Goal: Transaction & Acquisition: Purchase product/service

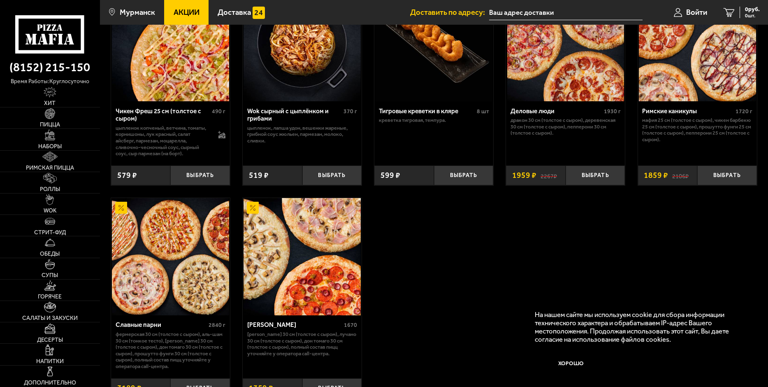
scroll to position [576, 0]
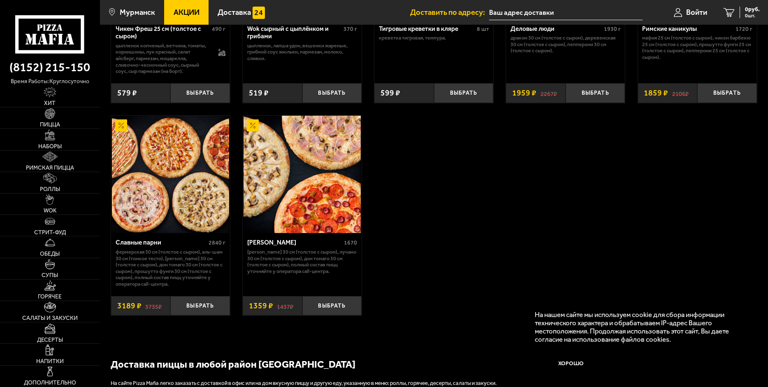
click at [180, 160] on img at bounding box center [170, 174] width 117 height 117
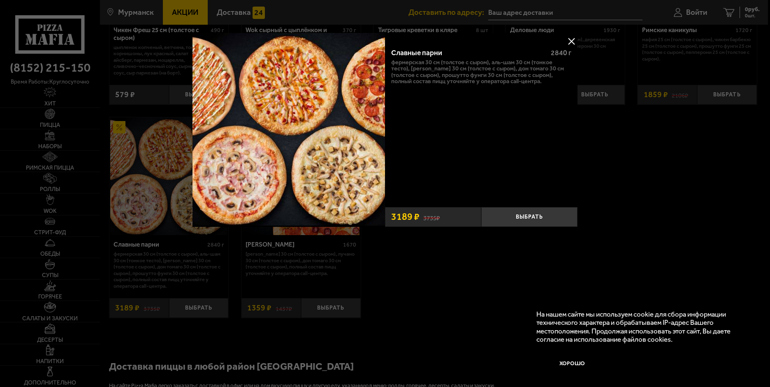
click at [615, 155] on div at bounding box center [385, 193] width 770 height 387
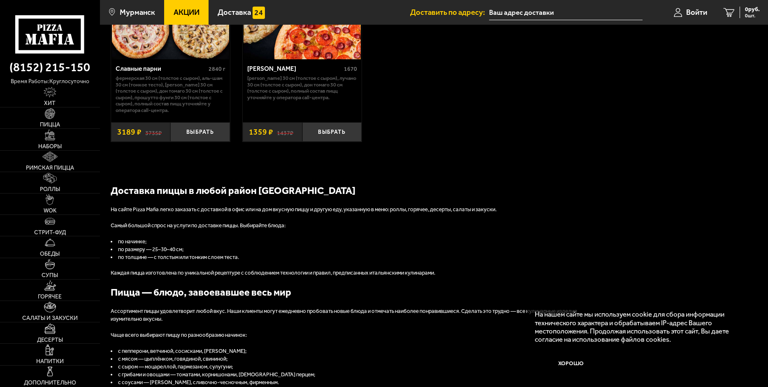
scroll to position [740, 0]
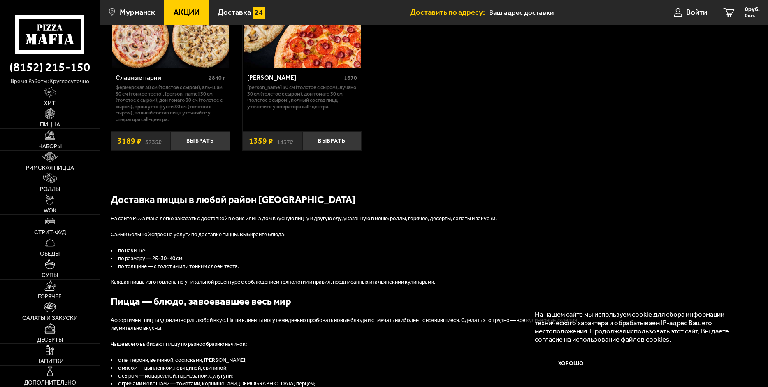
click at [205, 199] on h2 "Доставка пиццы в любой район [GEOGRAPHIC_DATA]" at bounding box center [358, 199] width 494 height 14
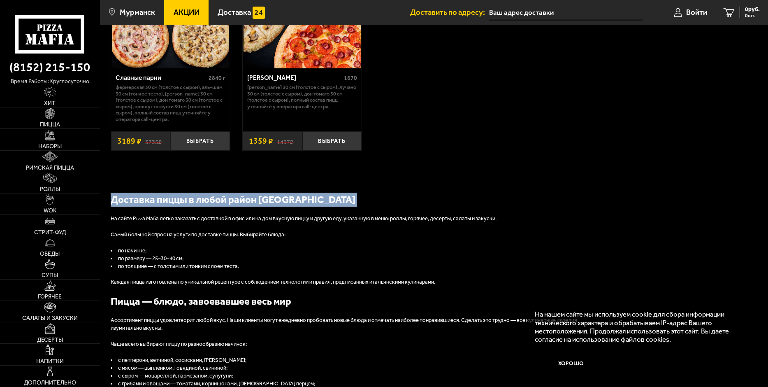
click at [205, 199] on h2 "Доставка пиццы в любой район [GEOGRAPHIC_DATA]" at bounding box center [358, 199] width 494 height 14
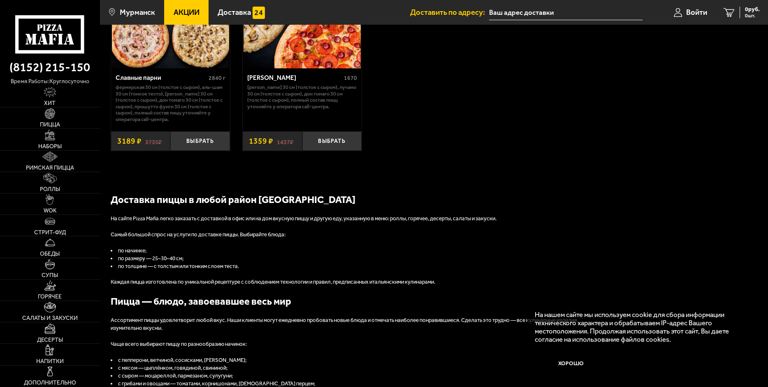
click at [238, 215] on p "На сайте Pizza Mafia легко заказать с доставкой в офис или на дом вкусную пиццу…" at bounding box center [358, 219] width 494 height 8
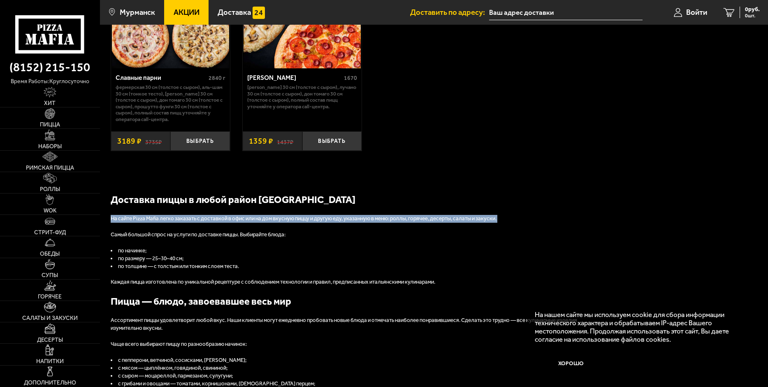
click at [238, 215] on p "На сайте Pizza Mafia легко заказать с доставкой в офис или на дом вкусную пиццу…" at bounding box center [358, 219] width 494 height 8
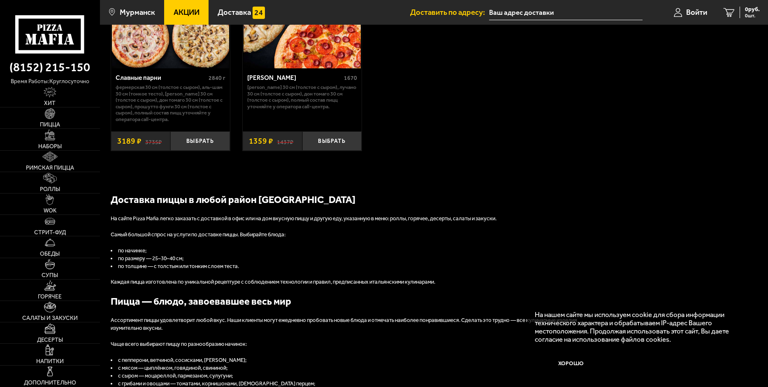
click at [237, 196] on h2 "Доставка пиццы в любой район [GEOGRAPHIC_DATA]" at bounding box center [358, 199] width 494 height 14
click at [236, 195] on h2 "Доставка пиццы в любой район [GEOGRAPHIC_DATA]" at bounding box center [358, 199] width 494 height 14
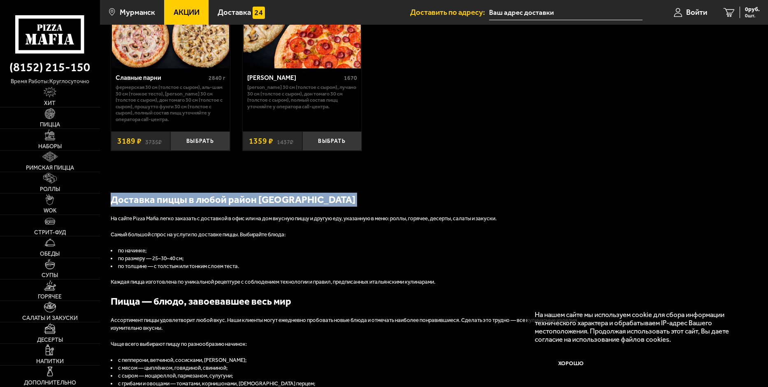
click at [236, 195] on h2 "Доставка пиццы в любой район [GEOGRAPHIC_DATA]" at bounding box center [358, 199] width 494 height 14
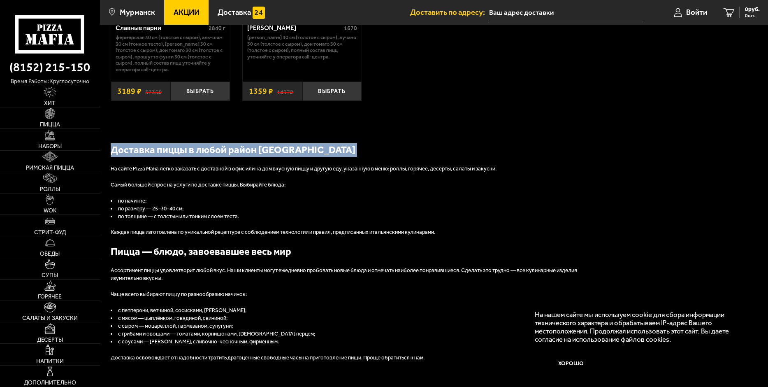
scroll to position [864, 0]
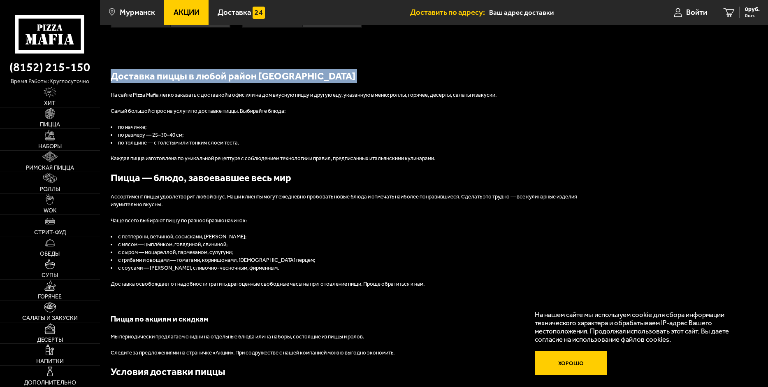
click at [571, 364] on button "Хорошо" at bounding box center [571, 363] width 72 height 24
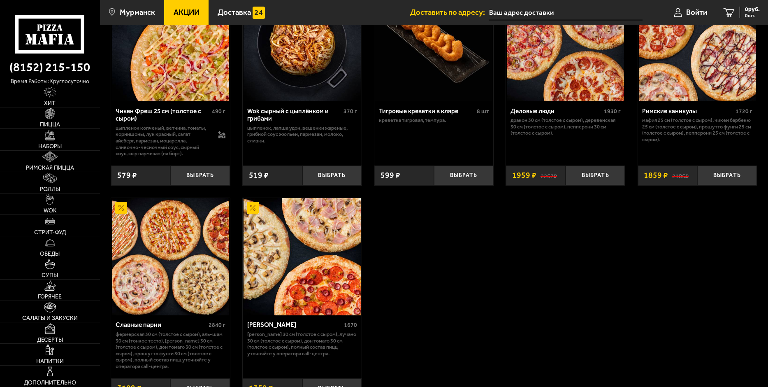
scroll to position [535, 0]
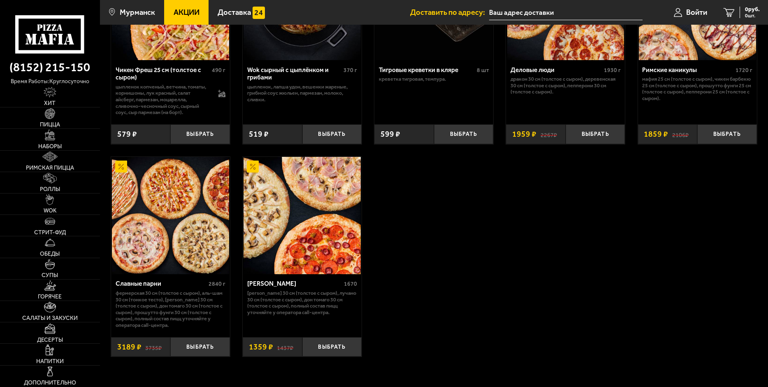
click at [155, 290] on p "Фермерская 30 см (толстое с сыром), Аль-Шам 30 см (тонкое тесто), [PERSON_NAME]…" at bounding box center [171, 309] width 110 height 38
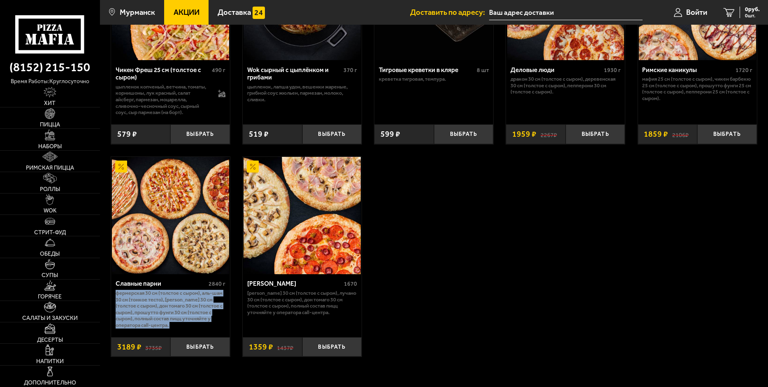
click at [155, 290] on p "Фермерская 30 см (толстое с сыром), Аль-Шам 30 см (тонкое тесто), [PERSON_NAME]…" at bounding box center [171, 309] width 110 height 38
click at [148, 290] on p "Фермерская 30 см (толстое с сыром), Аль-Шам 30 см (тонкое тесто), [PERSON_NAME]…" at bounding box center [171, 309] width 110 height 38
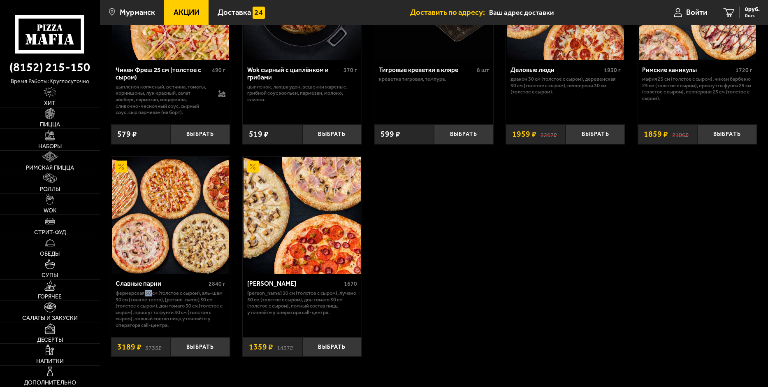
click at [148, 290] on p "Фермерская 30 см (толстое с сыром), Аль-Шам 30 см (тонкое тесто), [PERSON_NAME]…" at bounding box center [171, 309] width 110 height 38
click at [133, 290] on p "Фермерская 30 см (толстое с сыром), Аль-Шам 30 см (тонкое тесто), [PERSON_NAME]…" at bounding box center [171, 309] width 110 height 38
drag, startPoint x: 113, startPoint y: 288, endPoint x: 168, endPoint y: 319, distance: 62.8
click at [168, 319] on div "Славные парни 2840 г Фермерская 30 см (толстое с сыром), Аль-Шам 30 см (тонкое …" at bounding box center [170, 302] width 119 height 57
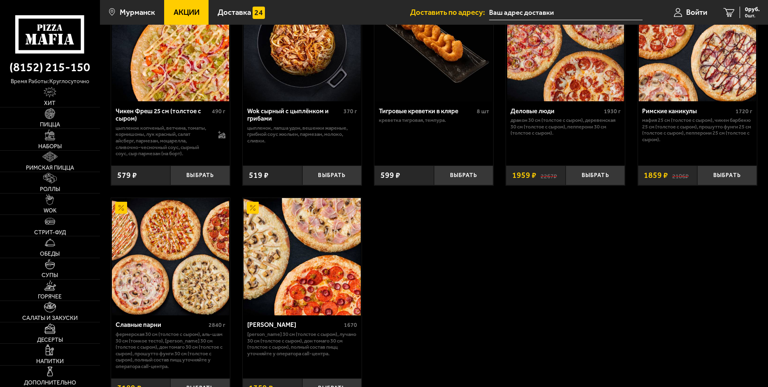
scroll to position [0, 0]
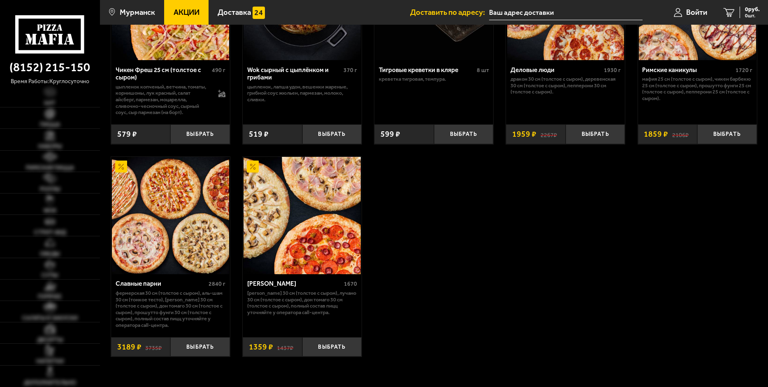
scroll to position [576, 0]
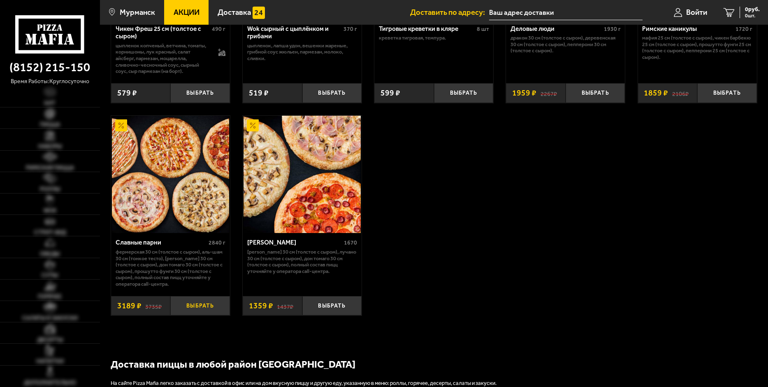
click at [204, 296] on button "Выбрать" at bounding box center [200, 306] width 60 height 20
click at [738, 10] on span "3189 руб." at bounding box center [747, 10] width 25 height 6
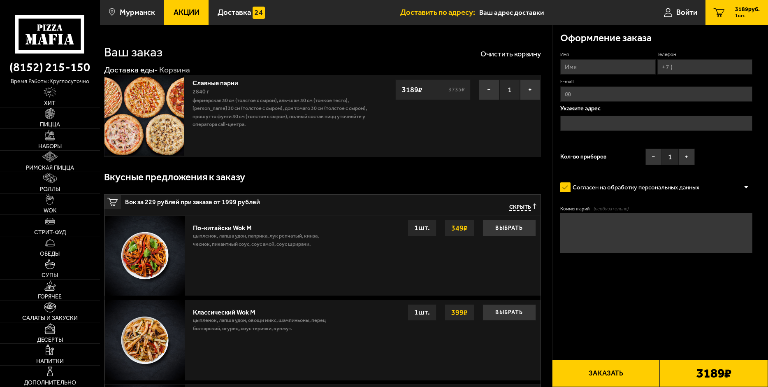
click at [593, 64] on input "Имя" at bounding box center [607, 66] width 95 height 15
click at [585, 64] on input "Имя" at bounding box center [607, 66] width 95 height 15
type input "Александр"
click at [685, 71] on input "Телефон" at bounding box center [704, 66] width 95 height 15
type input "+7 (911) 338-99-84"
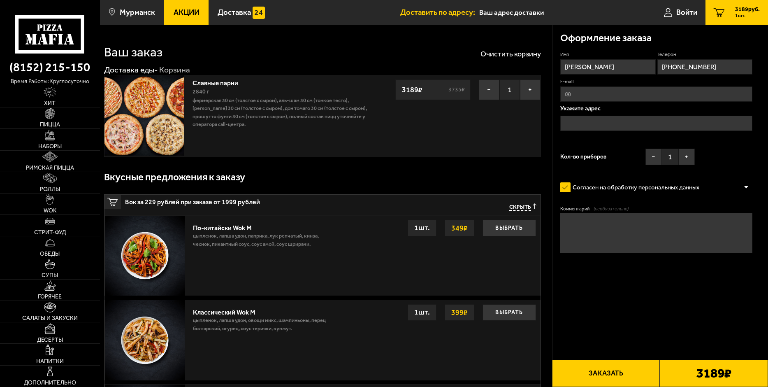
type input "ivanchenkoayu@gov-murman.ru"
type input "+7 (911) 338-99-84"
drag, startPoint x: 657, startPoint y: 96, endPoint x: 546, endPoint y: 95, distance: 110.6
type input "sasamuxa@yandex.ru"
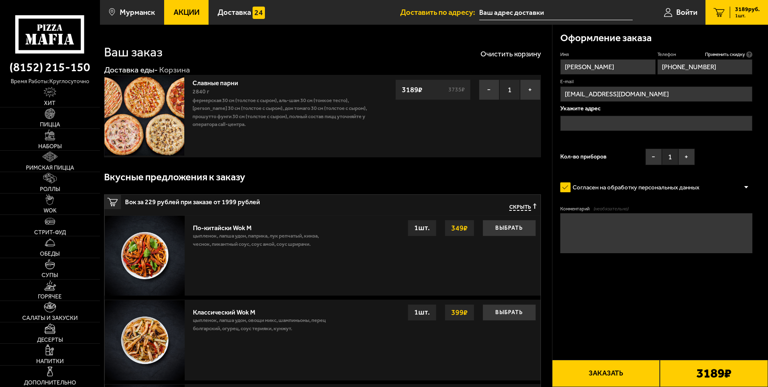
click at [580, 120] on input "text" at bounding box center [656, 123] width 192 height 15
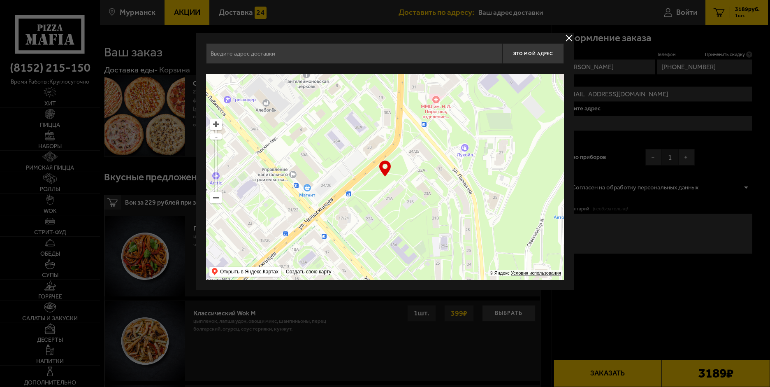
click at [567, 38] on button "delivery type" at bounding box center [569, 38] width 10 height 10
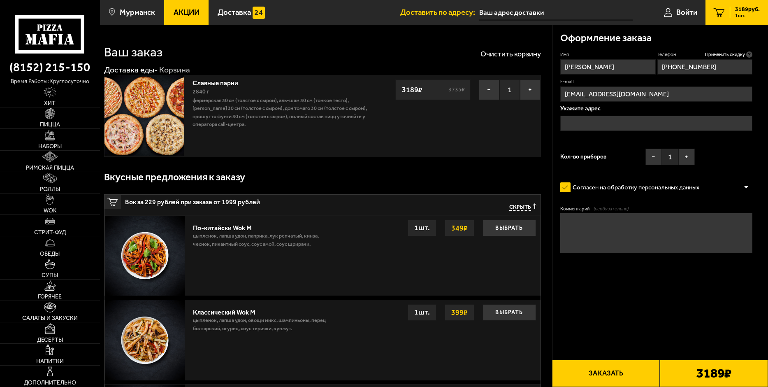
click at [584, 124] on input "text" at bounding box center [656, 123] width 192 height 15
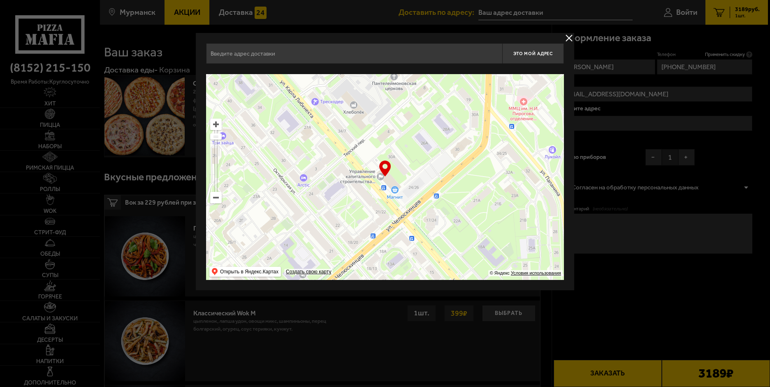
drag, startPoint x: 348, startPoint y: 188, endPoint x: 435, endPoint y: 190, distance: 87.2
click at [435, 190] on ymaps at bounding box center [385, 177] width 358 height 206
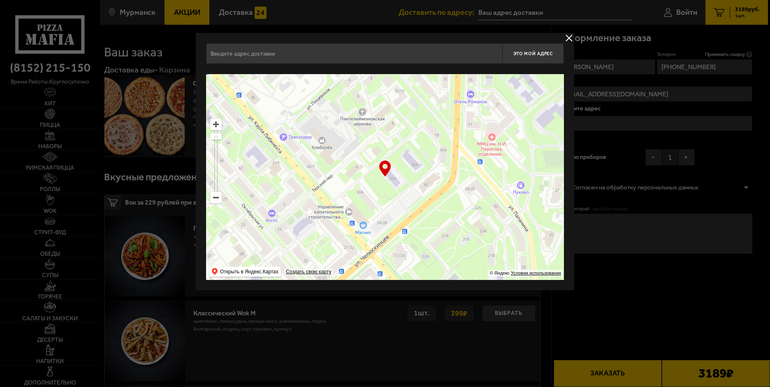
type input "улица Челюскинцев, 26А"
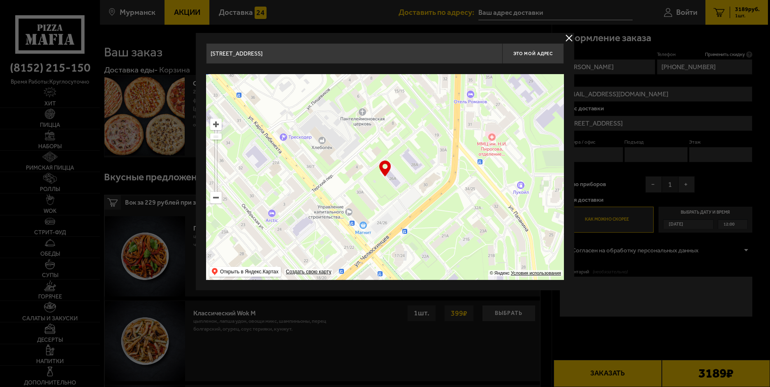
click at [220, 202] on ymaps "… © Яндекс Условия использования Открыть в Яндекс.Картах Создать свою карту" at bounding box center [385, 177] width 358 height 206
click at [219, 201] on ymaps at bounding box center [216, 197] width 11 height 11
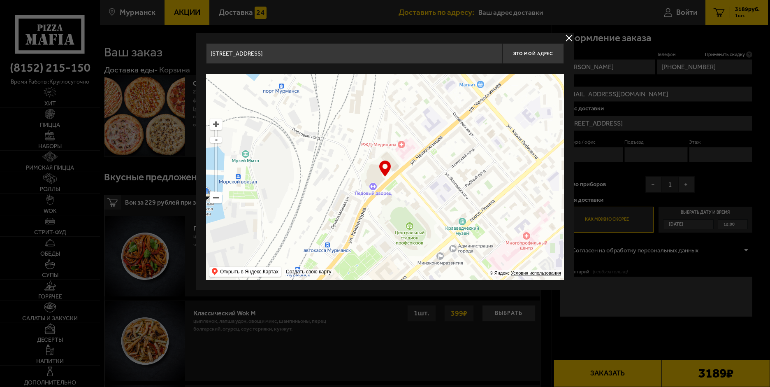
drag, startPoint x: 308, startPoint y: 207, endPoint x: 395, endPoint y: 92, distance: 144.4
click at [401, 93] on ymaps at bounding box center [385, 177] width 358 height 206
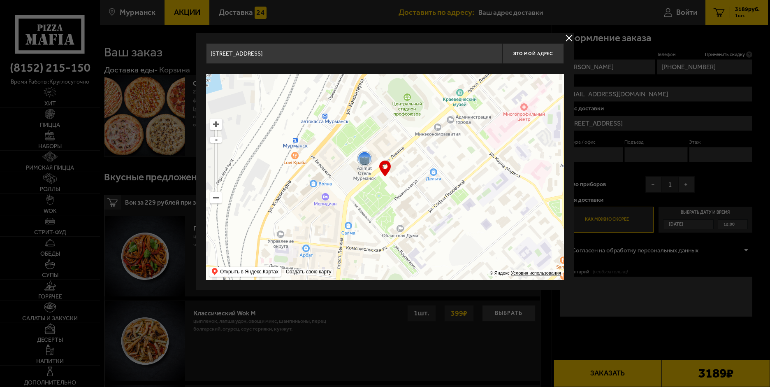
drag, startPoint x: 366, startPoint y: 222, endPoint x: 454, endPoint y: 125, distance: 131.0
click at [469, 123] on ymaps at bounding box center [385, 177] width 358 height 206
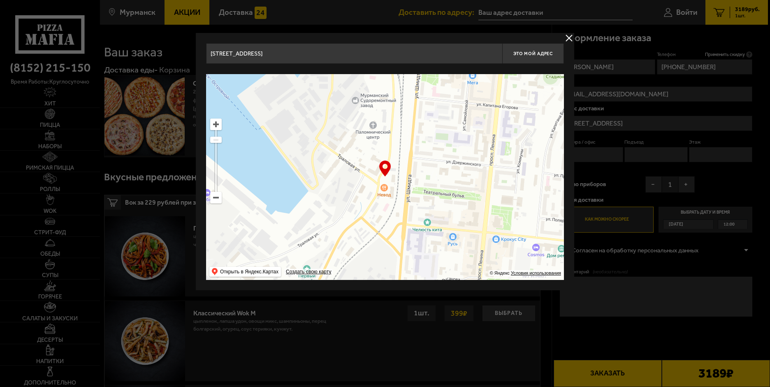
drag, startPoint x: 407, startPoint y: 187, endPoint x: 398, endPoint y: 123, distance: 64.9
click at [400, 123] on ymaps at bounding box center [385, 177] width 358 height 206
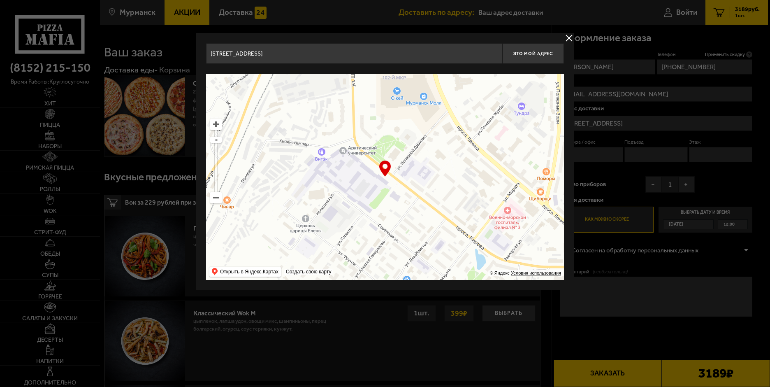
drag, startPoint x: 380, startPoint y: 186, endPoint x: 315, endPoint y: 124, distance: 89.9
click at [315, 124] on ymaps at bounding box center [385, 177] width 358 height 206
type input "улица Шмидта, 4"
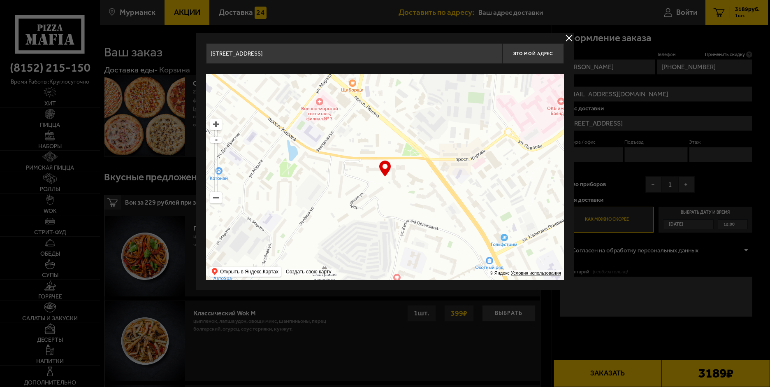
type input "проспект Кирова, 44"
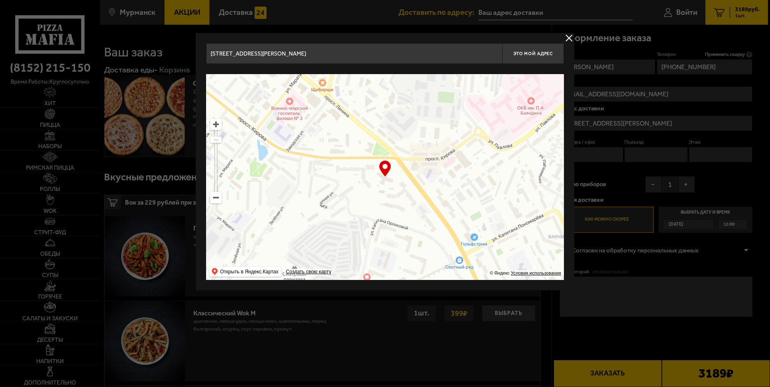
drag, startPoint x: 363, startPoint y: 180, endPoint x: 315, endPoint y: 153, distance: 55.2
click at [315, 153] on ymaps at bounding box center [385, 177] width 358 height 206
type input "Кольский проспект, 1"
click at [530, 57] on button "Это мой адрес" at bounding box center [533, 53] width 62 height 21
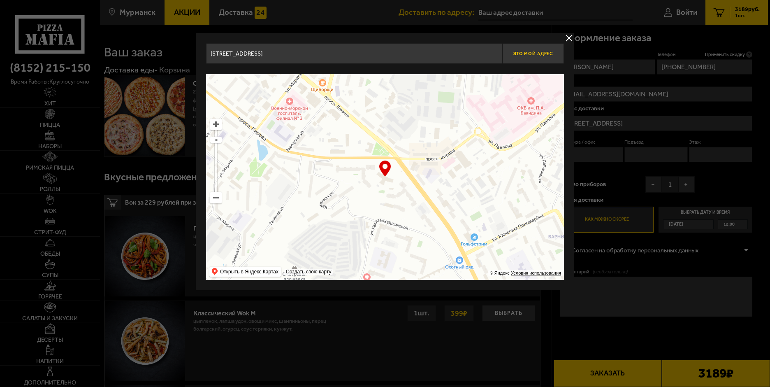
type input "Кольский проспект, 1"
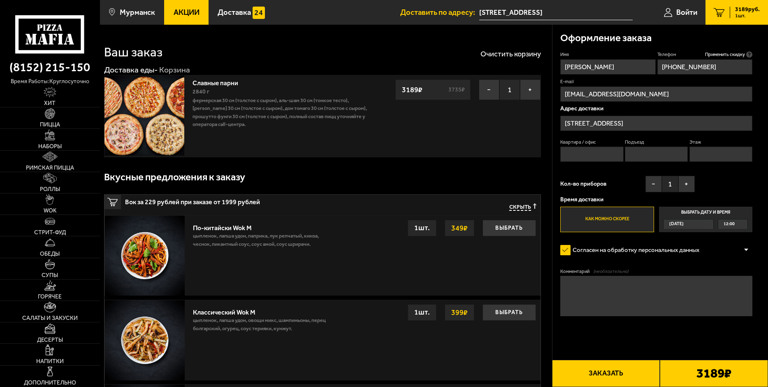
click at [573, 154] on input "Квартира / офис" at bounding box center [591, 153] width 63 height 15
type input "118"
click at [610, 368] on button "Заказать" at bounding box center [606, 372] width 108 height 27
click at [617, 294] on textarea "Комментарий (необязательно)" at bounding box center [656, 296] width 192 height 40
click at [613, 220] on label "Как можно скорее" at bounding box center [607, 218] width 94 height 25
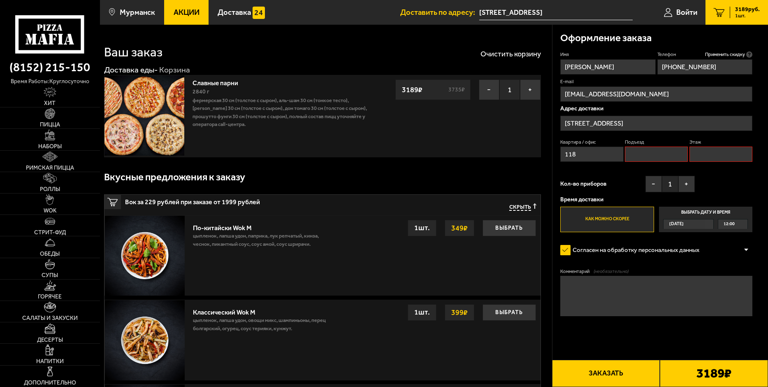
click at [0, 0] on input "Как можно скорее" at bounding box center [0, 0] width 0 height 0
click at [596, 385] on button "Заказать" at bounding box center [606, 372] width 108 height 27
drag, startPoint x: 596, startPoint y: 382, endPoint x: 686, endPoint y: 378, distance: 89.3
click at [600, 382] on button "Заказать" at bounding box center [606, 372] width 108 height 27
click at [712, 376] on b "3189 ₽" at bounding box center [713, 372] width 35 height 13
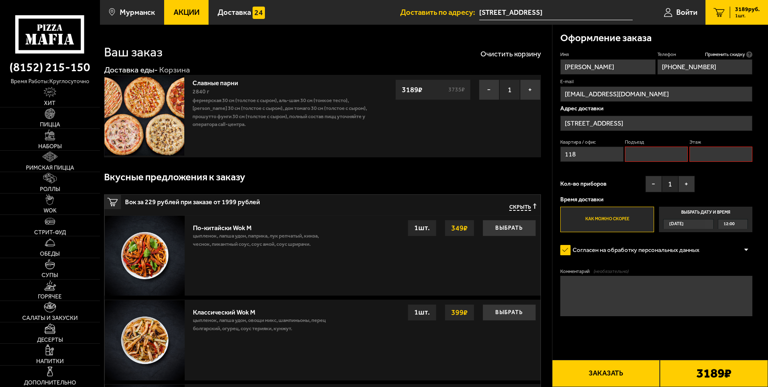
click at [626, 365] on button "Заказать" at bounding box center [606, 372] width 108 height 27
click at [624, 367] on button "Заказать" at bounding box center [606, 372] width 108 height 27
click at [624, 368] on button "Заказать" at bounding box center [606, 372] width 108 height 27
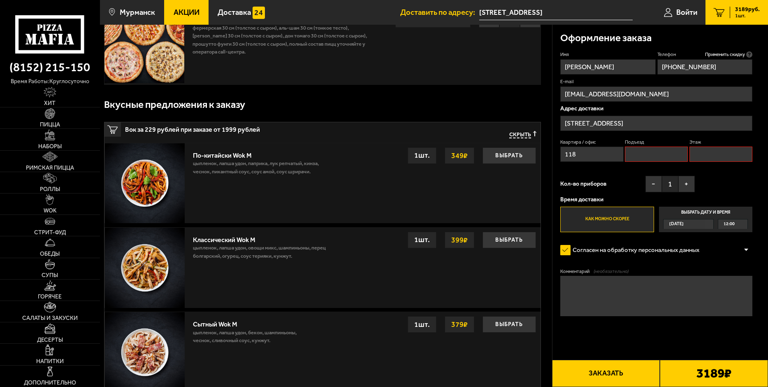
scroll to position [206, 0]
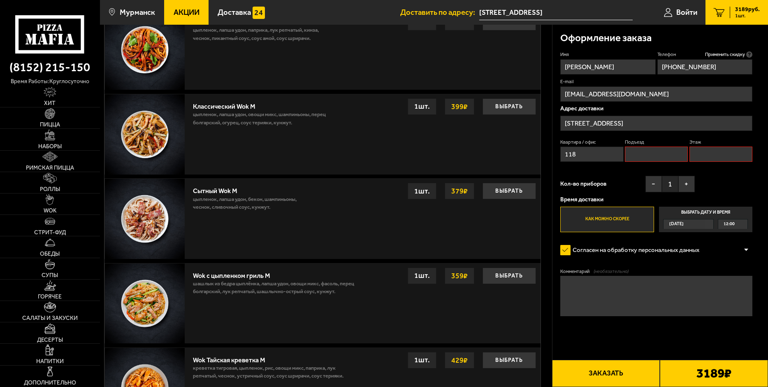
click at [608, 370] on button "Заказать" at bounding box center [606, 372] width 108 height 27
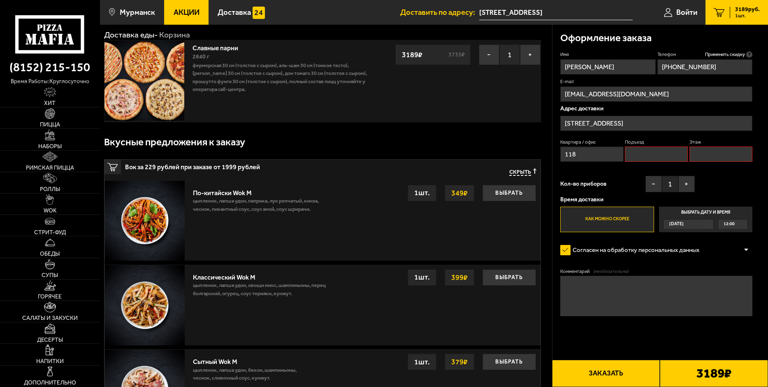
scroll to position [0, 0]
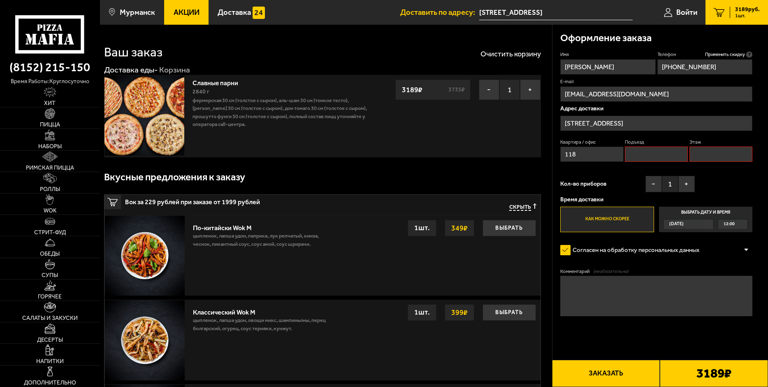
click at [633, 155] on input "Подъезд" at bounding box center [656, 153] width 63 height 15
type input "1"
click at [719, 153] on input "Этаж" at bounding box center [720, 153] width 63 height 15
type input "1"
click at [606, 364] on button "Заказать" at bounding box center [606, 372] width 108 height 27
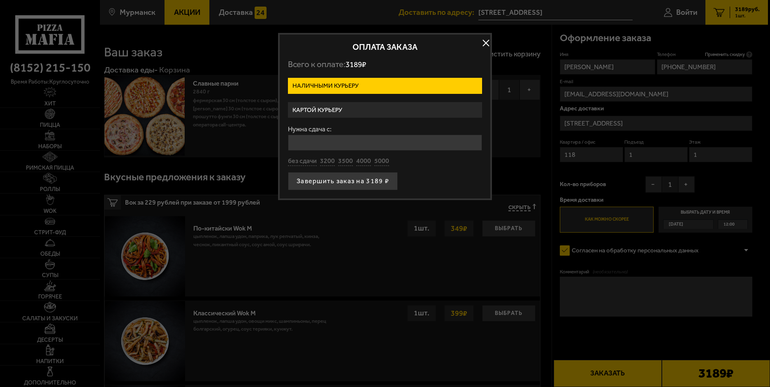
click at [350, 86] on label "Наличными курьеру" at bounding box center [385, 86] width 194 height 16
click at [0, 0] on input "Наличными курьеру" at bounding box center [0, 0] width 0 height 0
click at [345, 93] on label "Наличными курьеру" at bounding box center [385, 86] width 194 height 16
click at [0, 0] on input "Наличными курьеру" at bounding box center [0, 0] width 0 height 0
click at [345, 109] on label "Картой курьеру" at bounding box center [385, 110] width 194 height 16
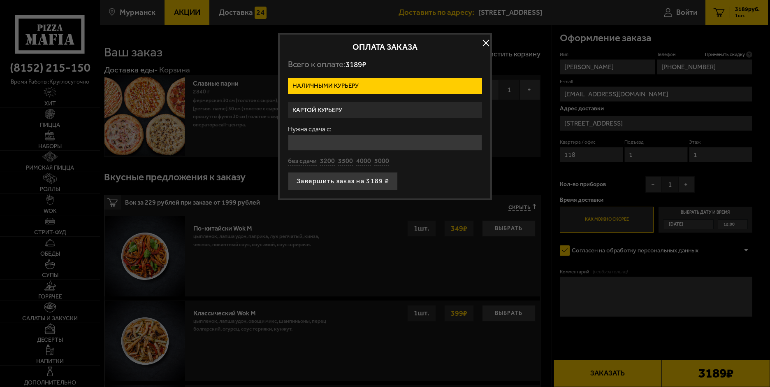
click at [0, 0] on input "Картой курьеру" at bounding box center [0, 0] width 0 height 0
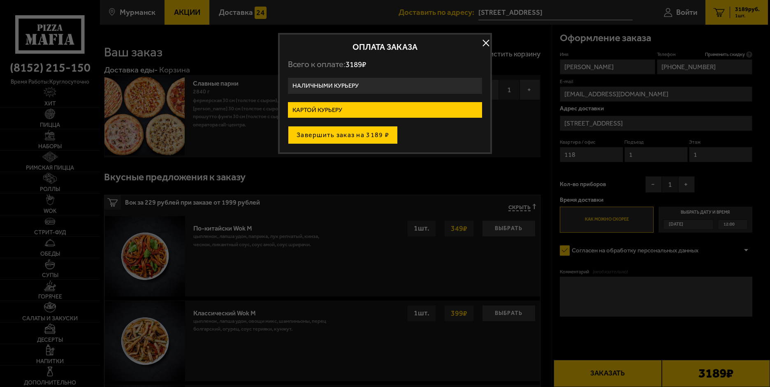
click at [342, 135] on button "Завершить заказ на 3189 ₽" at bounding box center [343, 135] width 110 height 18
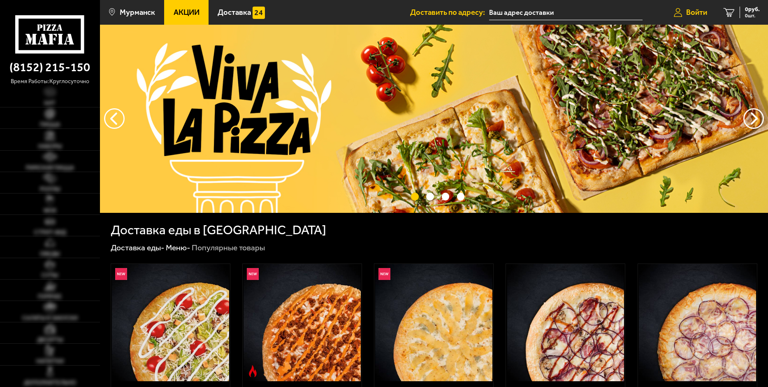
type input "[STREET_ADDRESS]"
click at [730, 16] on icon at bounding box center [728, 12] width 11 height 9
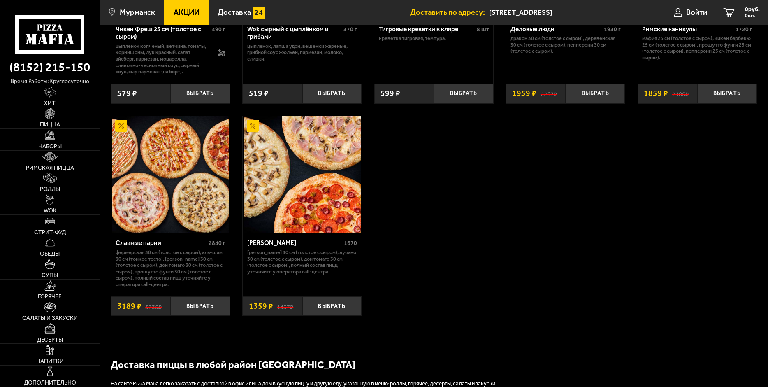
scroll to position [576, 0]
